Goal: Task Accomplishment & Management: Use online tool/utility

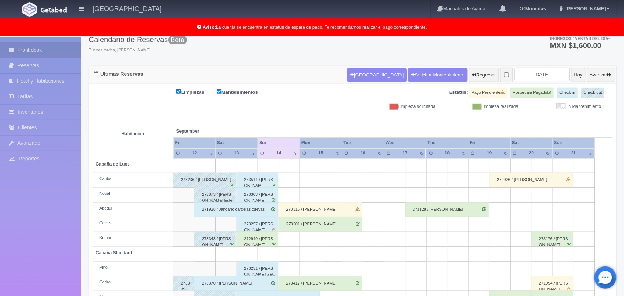
scroll to position [103, 0]
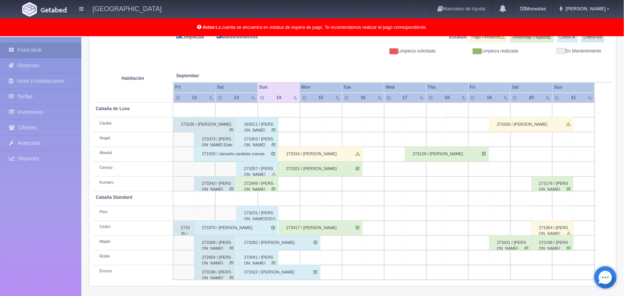
click at [257, 216] on div "273231 / [PERSON_NAME][GEOGRAPHIC_DATA]" at bounding box center [258, 213] width 42 height 15
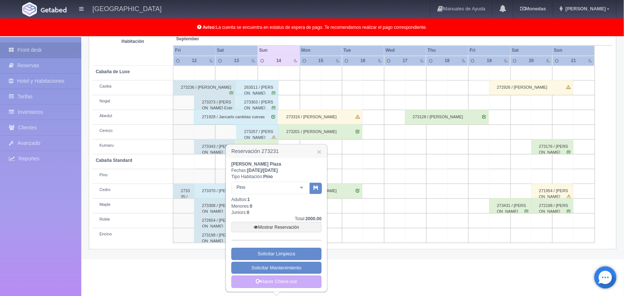
scroll to position [141, 0]
click at [276, 283] on link "Hacer Check-out" at bounding box center [276, 282] width 90 height 13
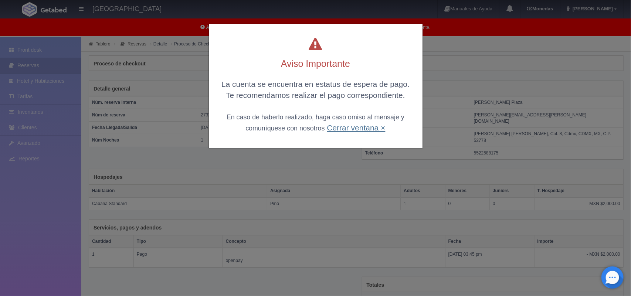
click at [351, 129] on link "Cerrar ventana ×" at bounding box center [356, 128] width 58 height 9
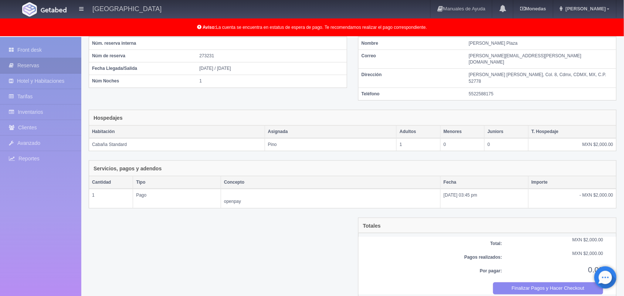
scroll to position [60, 0]
click at [566, 282] on button "Finalizar Pagos y Hacer Checkout" at bounding box center [548, 288] width 111 height 12
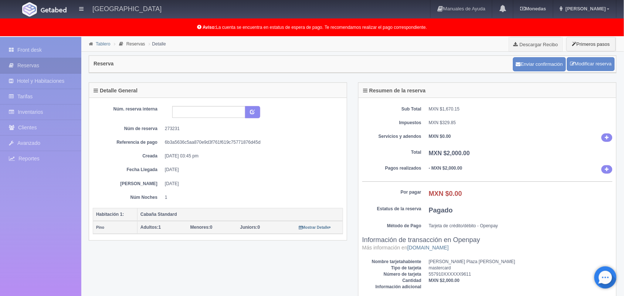
click at [101, 43] on link "Tablero" at bounding box center [103, 43] width 14 height 5
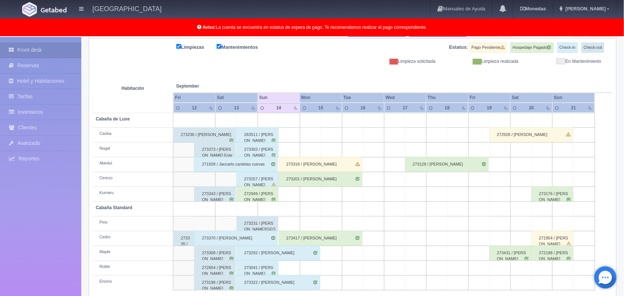
scroll to position [103, 0]
